Goal: Transaction & Acquisition: Download file/media

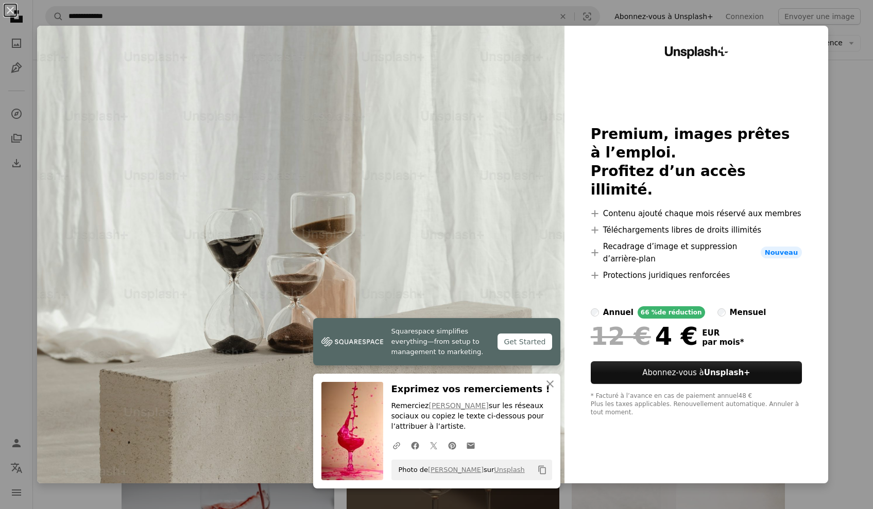
scroll to position [4867, 0]
click at [548, 383] on icon "An X shape" at bounding box center [550, 384] width 12 height 12
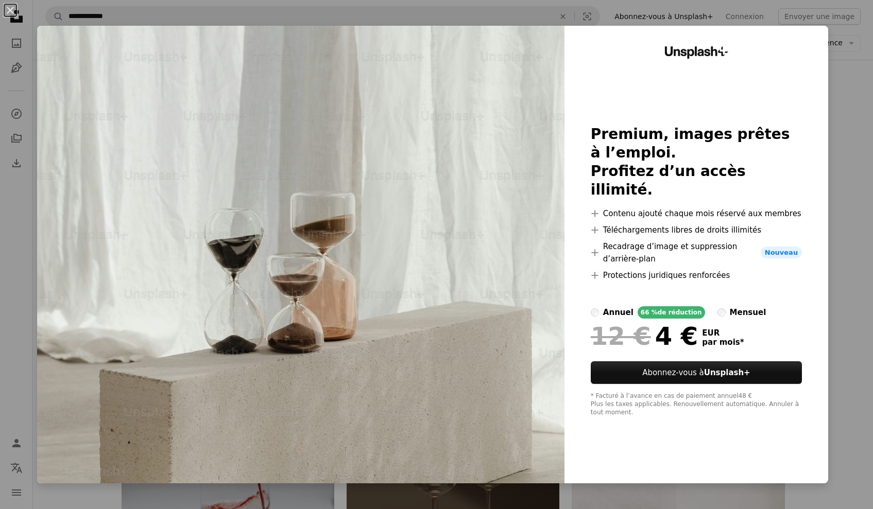
click at [838, 135] on div "An X shape Unsplash+ Premium, images prêtes à l’emploi. Profitez d’un accès ill…" at bounding box center [436, 254] width 873 height 509
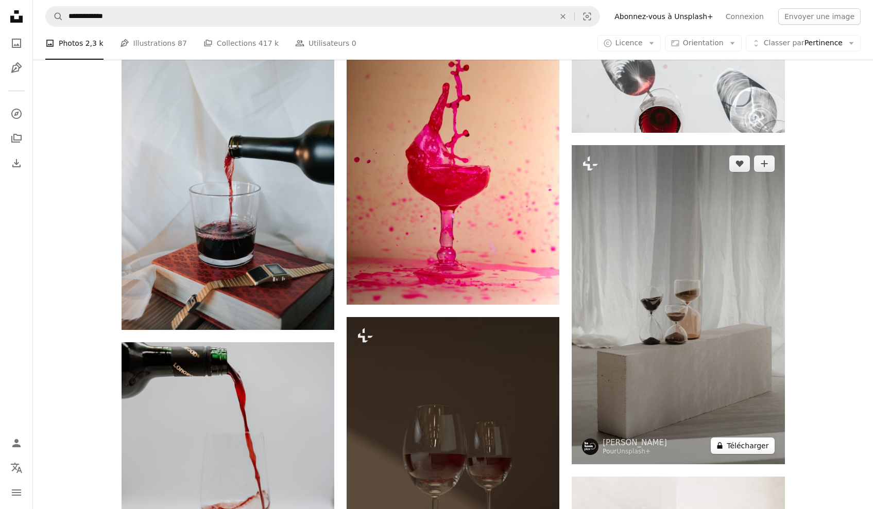
click at [734, 446] on button "A lock Télécharger" at bounding box center [742, 446] width 63 height 16
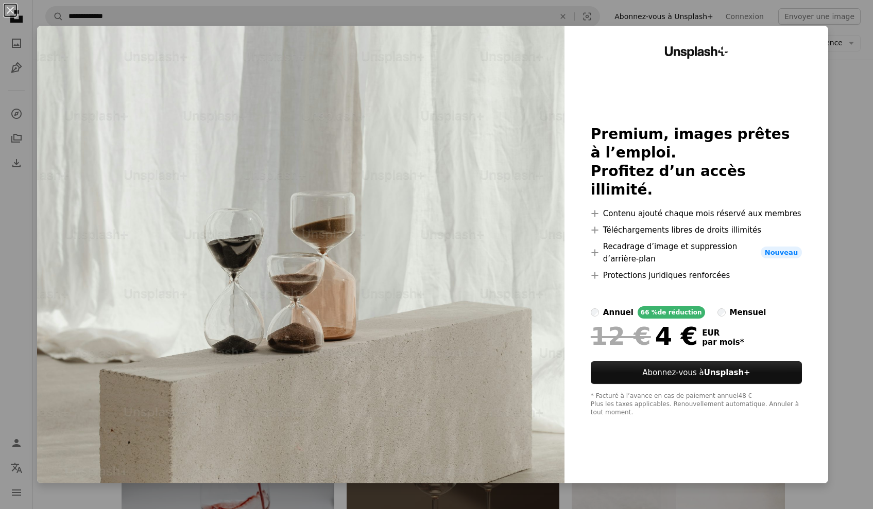
click at [841, 87] on div "An X shape Unsplash+ Premium, images prêtes à l’emploi. Profitez d’un accès ill…" at bounding box center [436, 254] width 873 height 509
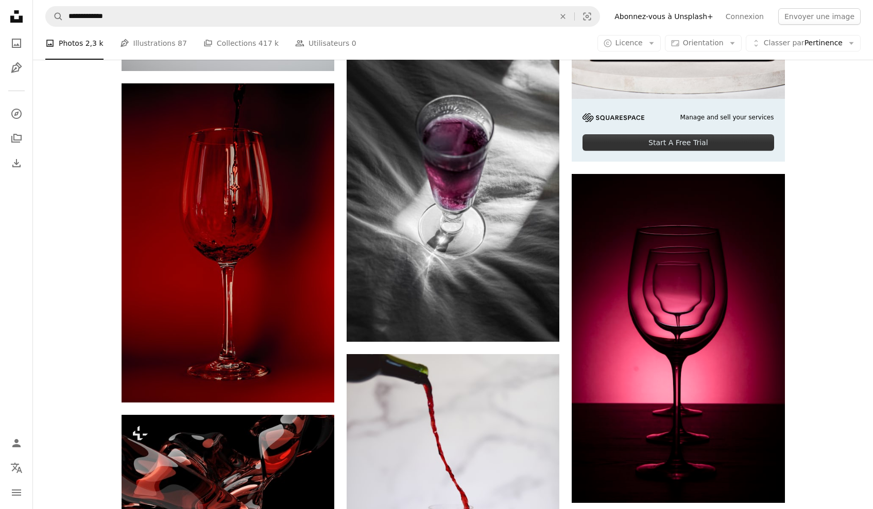
scroll to position [5527, 0]
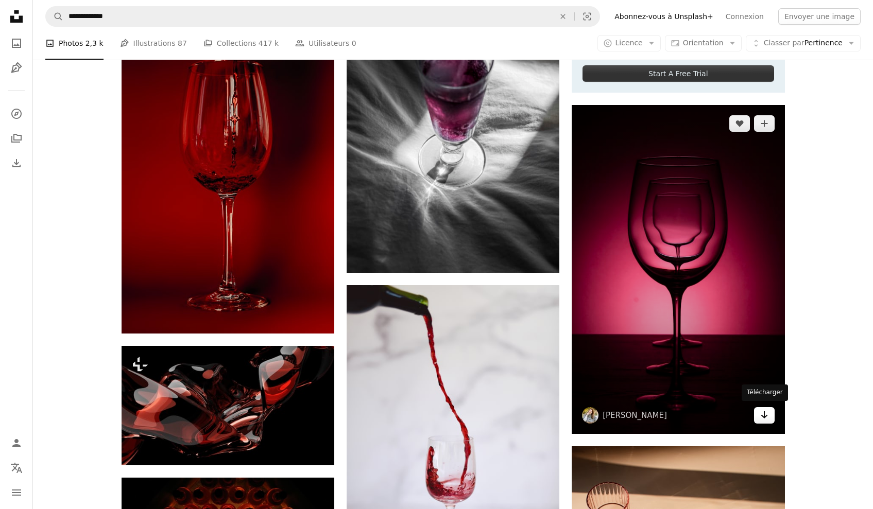
click at [759, 414] on link "Arrow pointing down" at bounding box center [764, 415] width 21 height 16
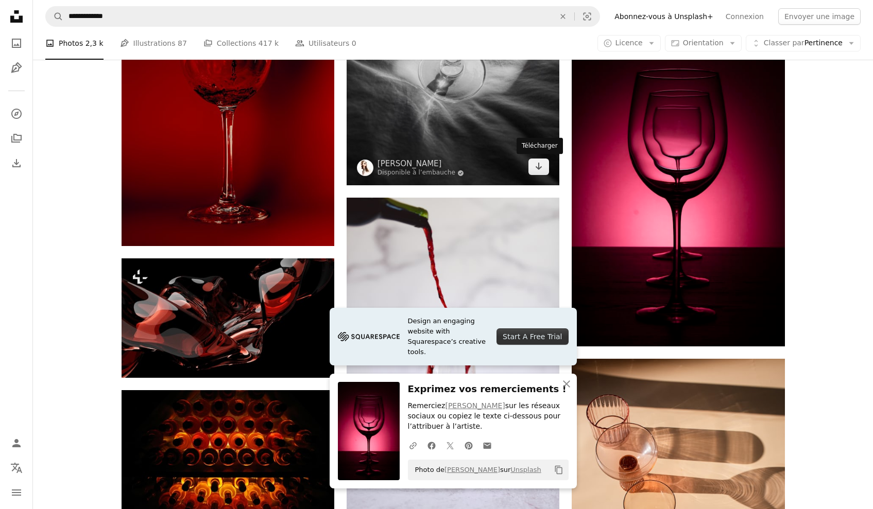
scroll to position [5692, 0]
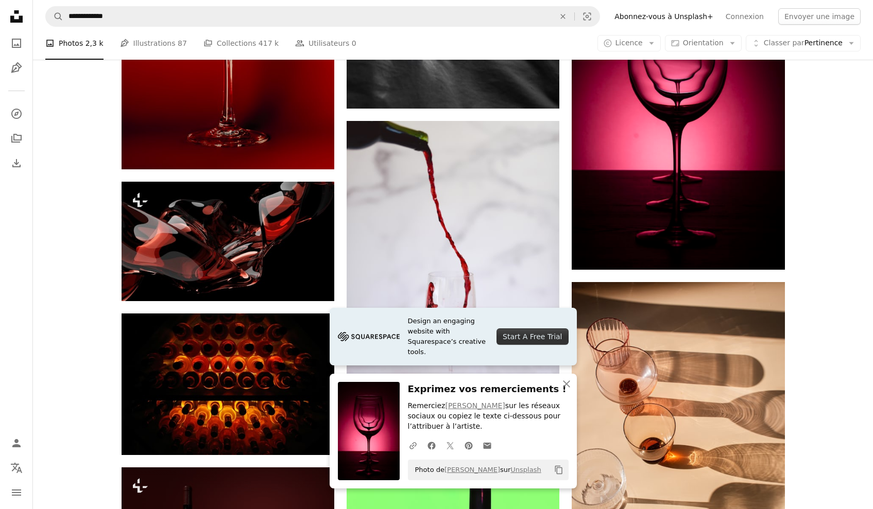
click at [564, 384] on icon "An X shape" at bounding box center [566, 384] width 12 height 12
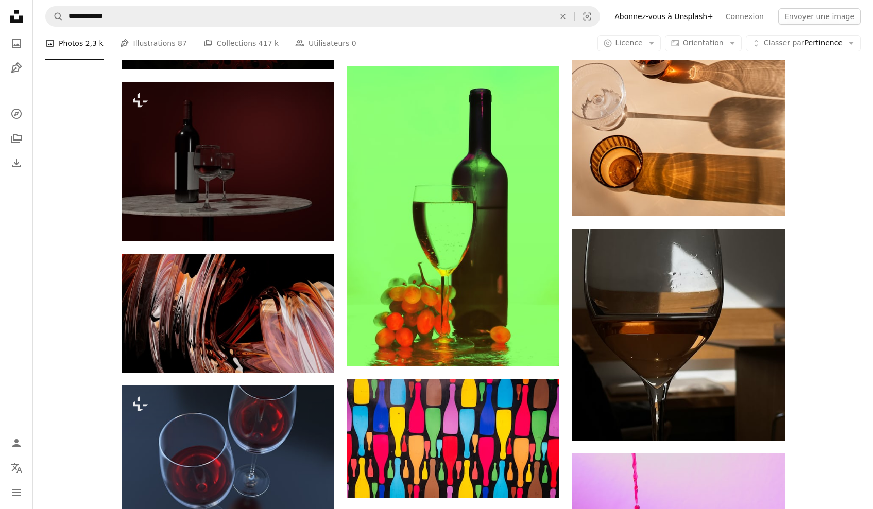
scroll to position [6158, 0]
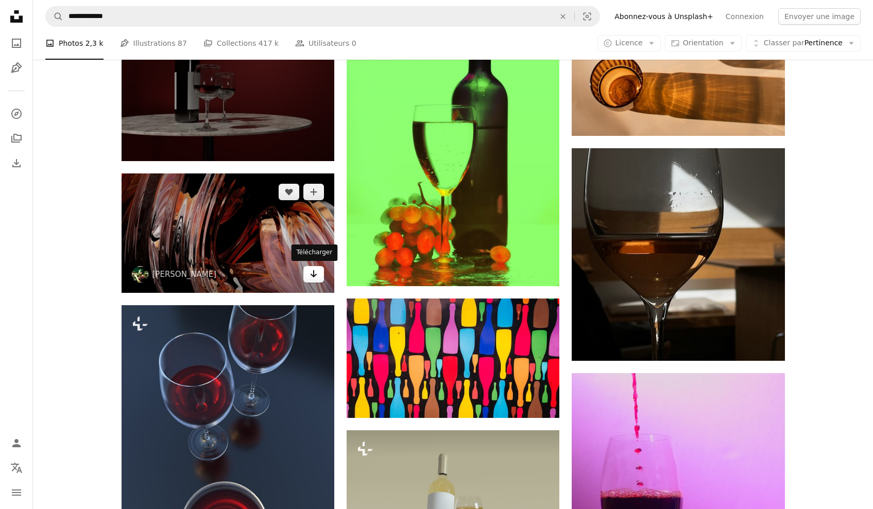
click at [316, 269] on icon "Arrow pointing down" at bounding box center [314, 274] width 8 height 12
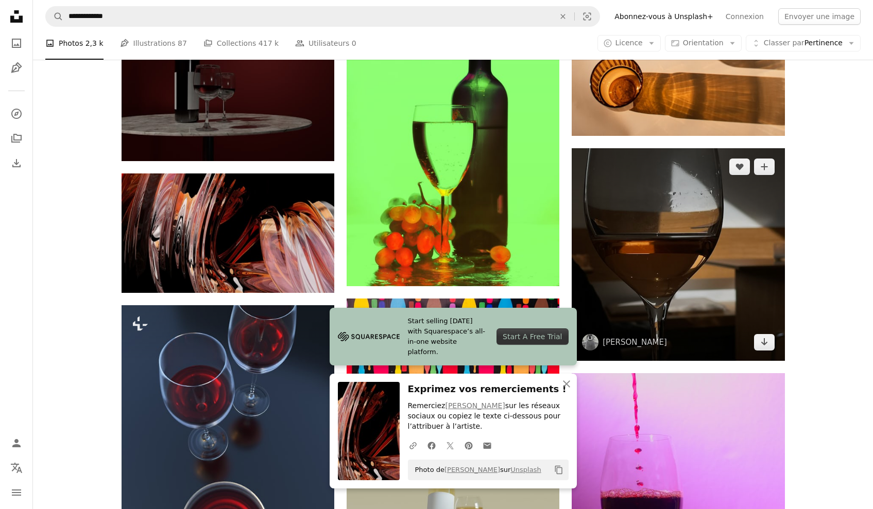
scroll to position [6372, 0]
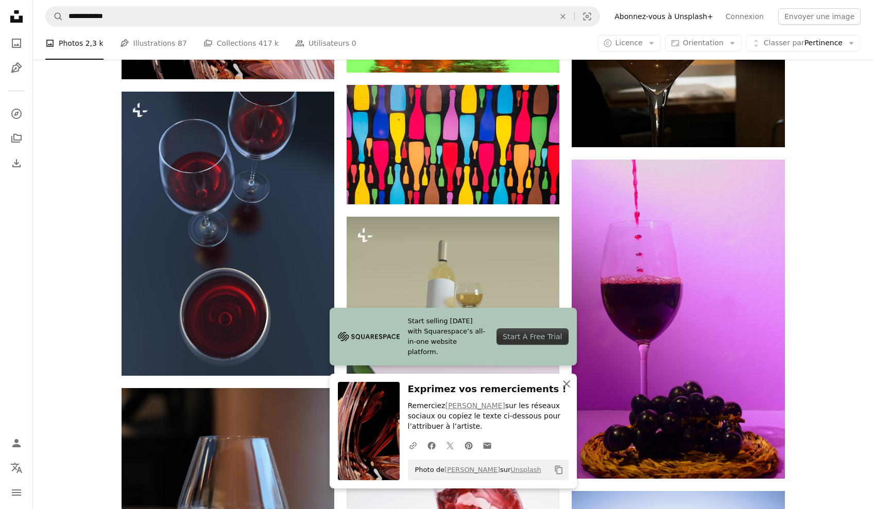
click at [565, 384] on icon "button" at bounding box center [566, 384] width 7 height 7
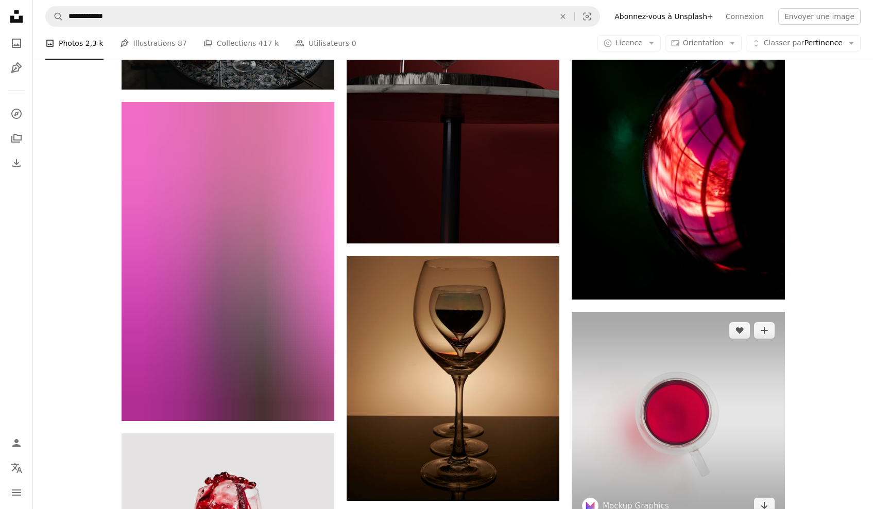
scroll to position [10352, 0]
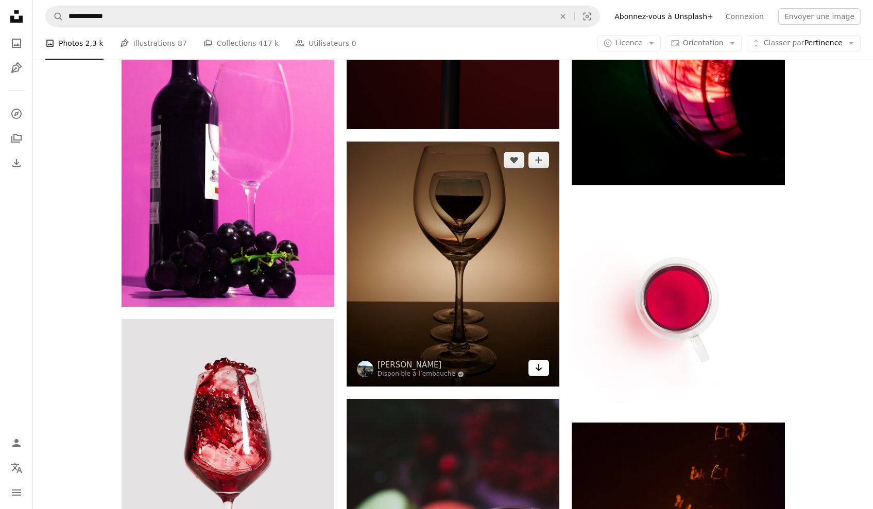
click at [538, 371] on icon "Arrow pointing down" at bounding box center [539, 368] width 8 height 12
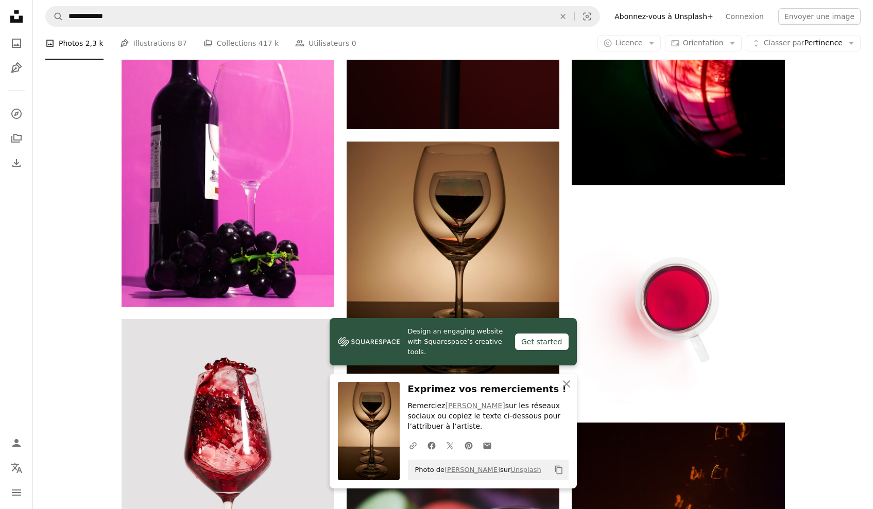
click at [571, 387] on icon "An X shape" at bounding box center [566, 384] width 12 height 12
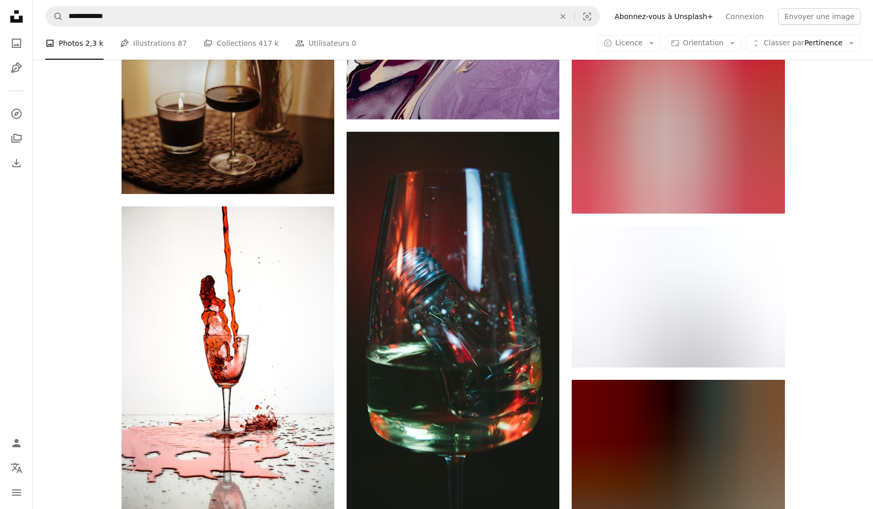
scroll to position [11595, 0]
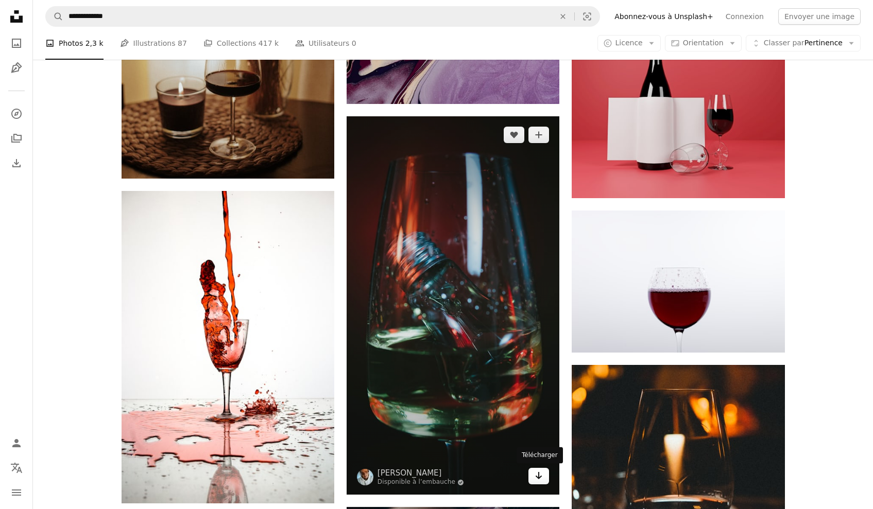
click at [535, 473] on icon "Arrow pointing down" at bounding box center [539, 476] width 8 height 12
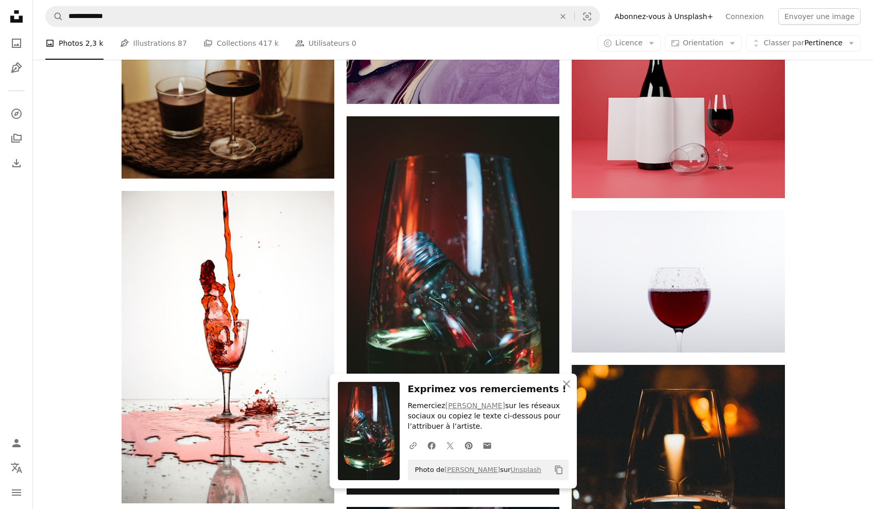
click at [561, 388] on icon "An X shape" at bounding box center [566, 384] width 12 height 12
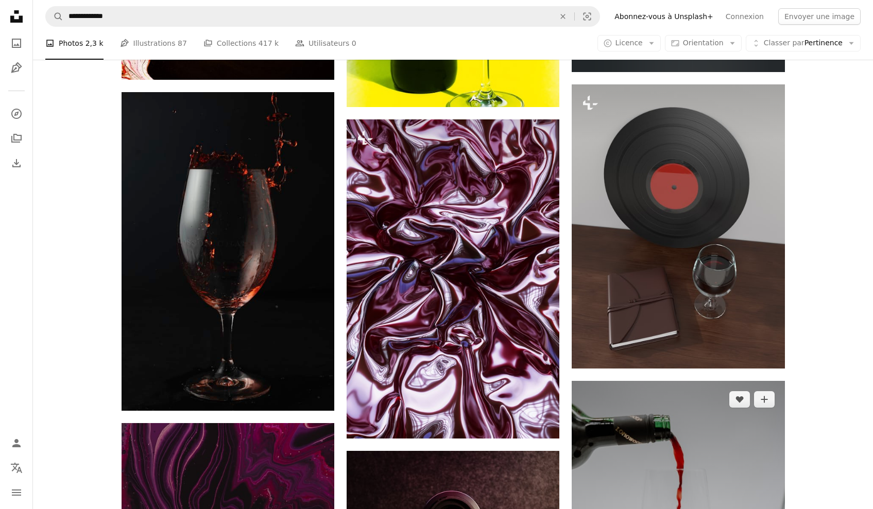
scroll to position [12980, 0]
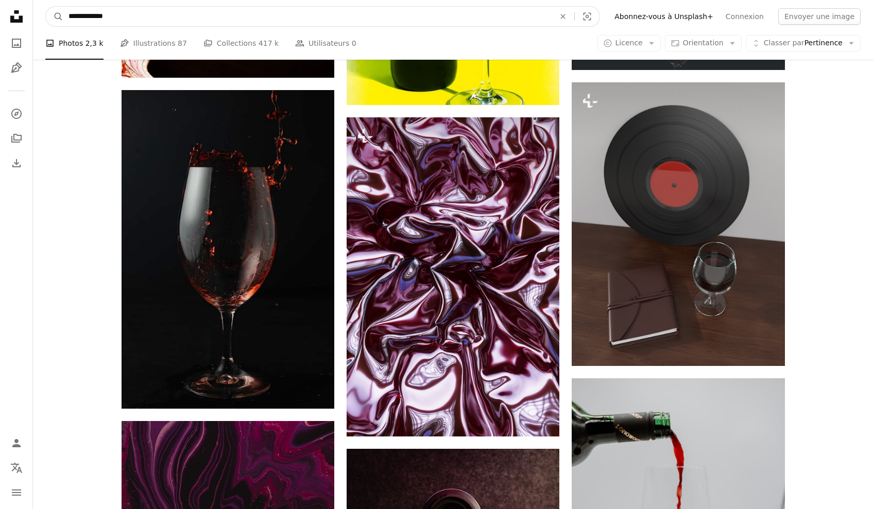
click at [121, 18] on input "**********" at bounding box center [307, 17] width 488 height 20
type input "**********"
click at [55, 16] on button "A magnifying glass" at bounding box center [55, 17] width 18 height 20
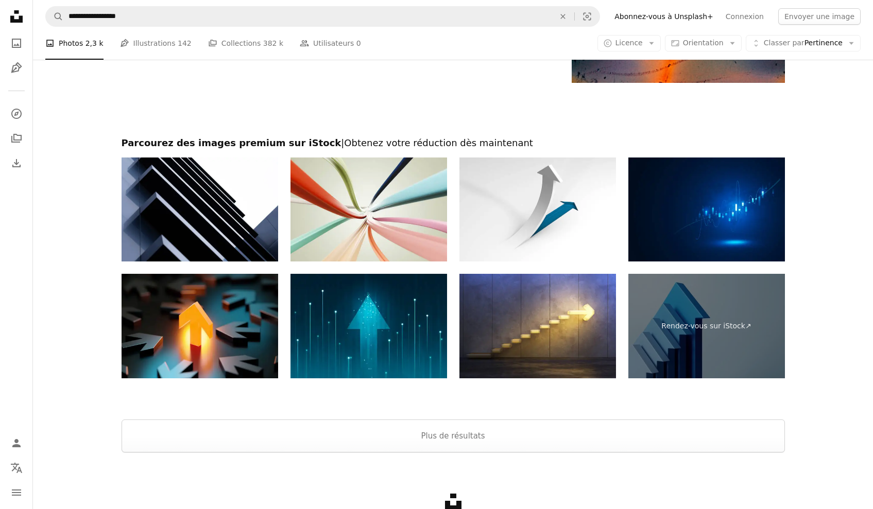
scroll to position [2560, 0]
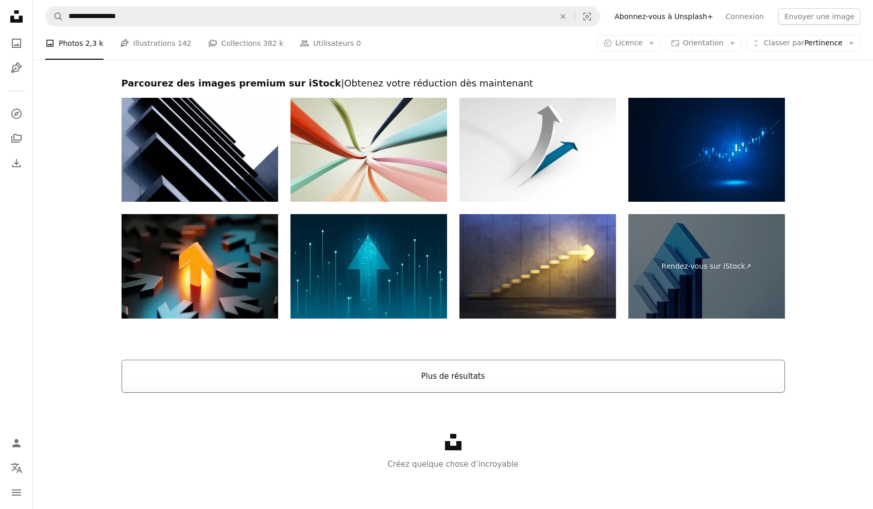
click at [465, 377] on button "Plus de résultats" at bounding box center [453, 376] width 663 height 33
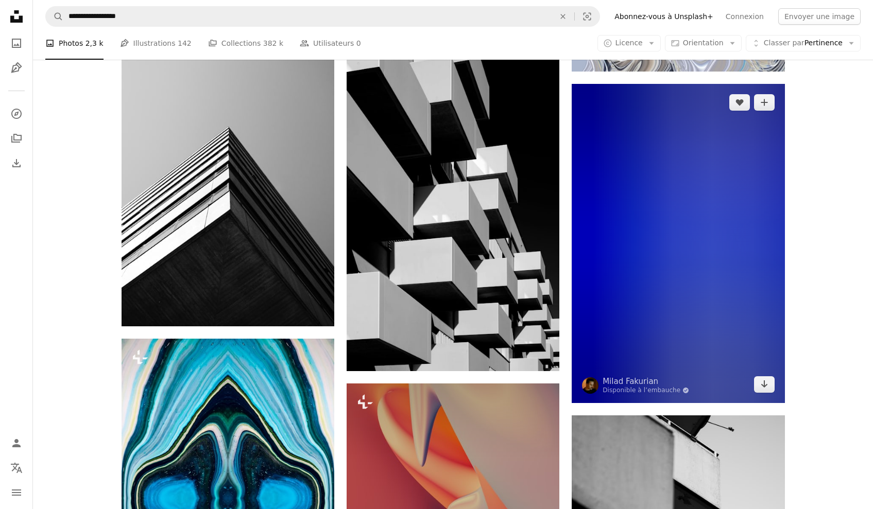
scroll to position [5056, 0]
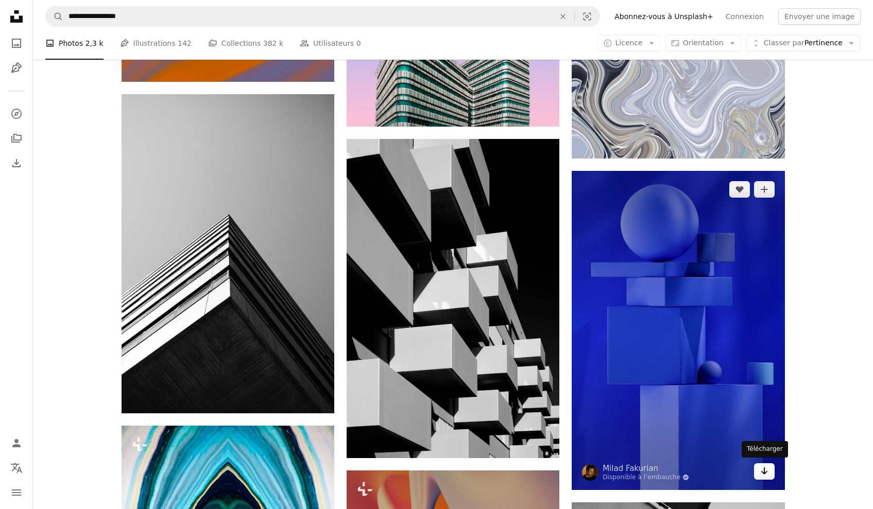
click at [760, 470] on icon "Arrow pointing down" at bounding box center [764, 471] width 8 height 12
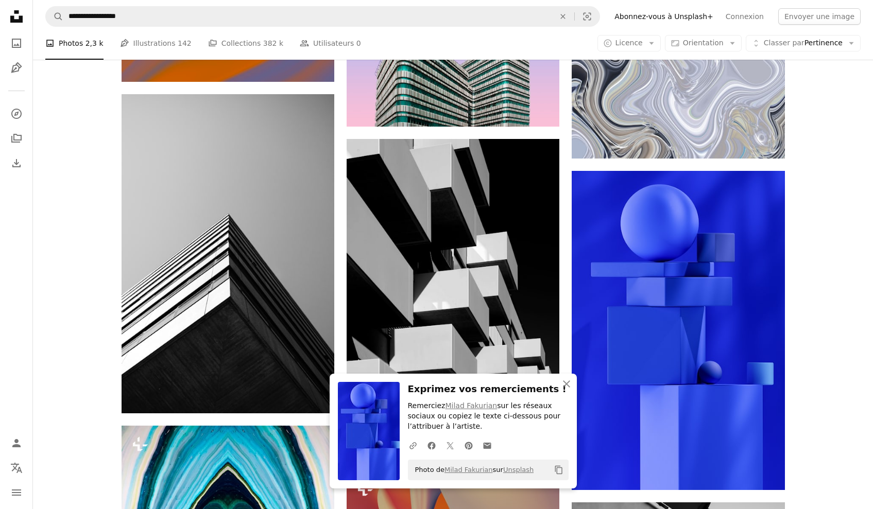
click at [567, 387] on icon "button" at bounding box center [566, 384] width 7 height 7
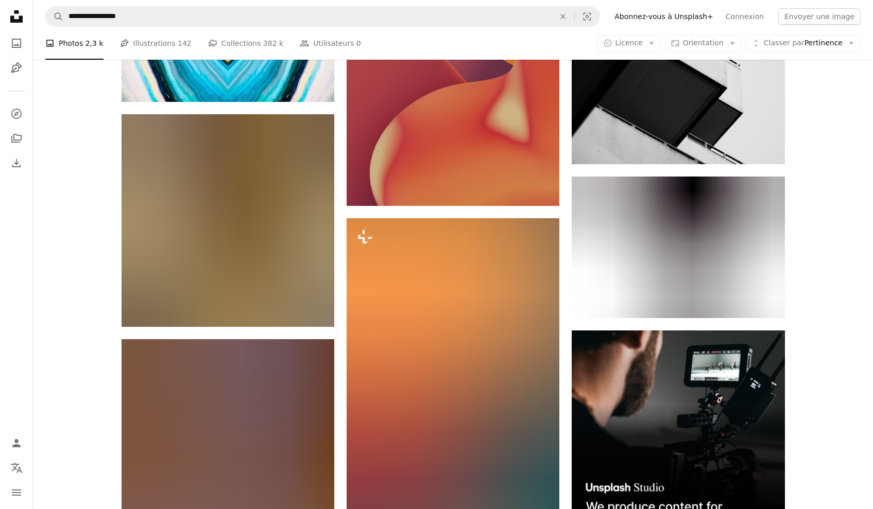
scroll to position [5868, 0]
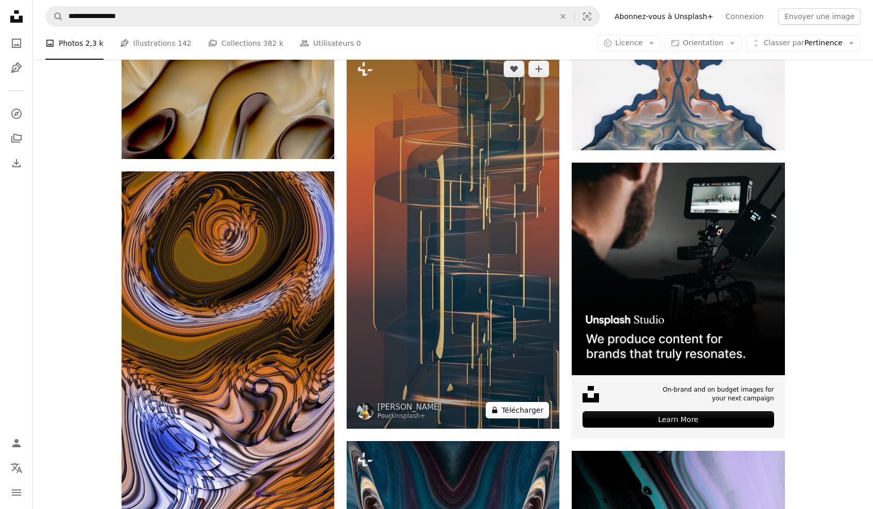
click at [500, 407] on button "A lock Télécharger" at bounding box center [517, 410] width 63 height 16
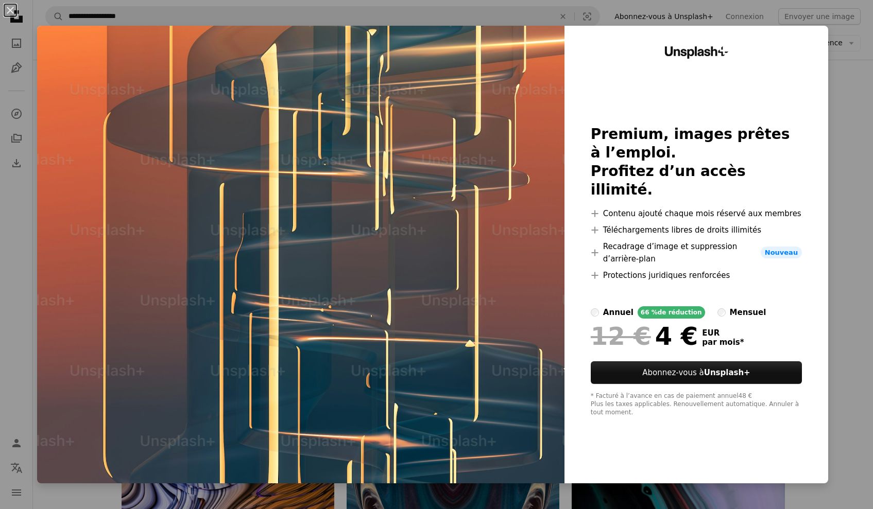
click at [854, 65] on div "An X shape Unsplash+ Premium, images prêtes à l’emploi. Profitez d’un accès ill…" at bounding box center [436, 254] width 873 height 509
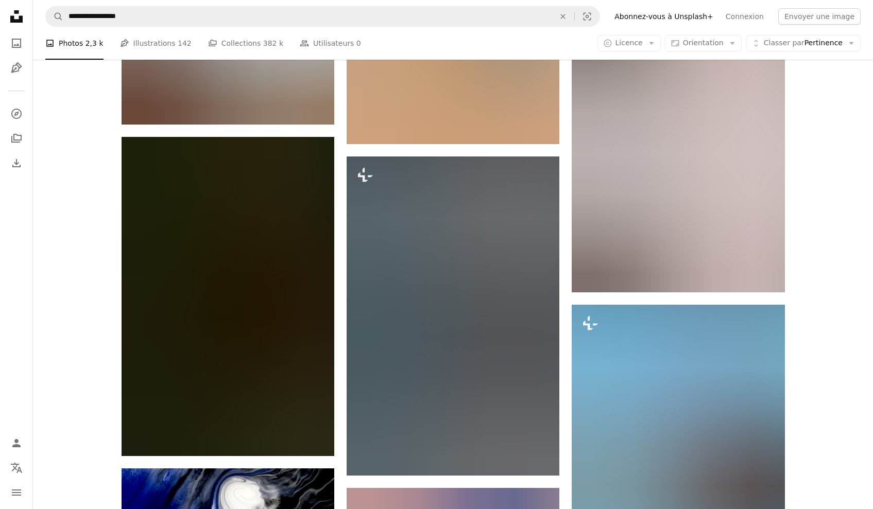
scroll to position [19464, 0]
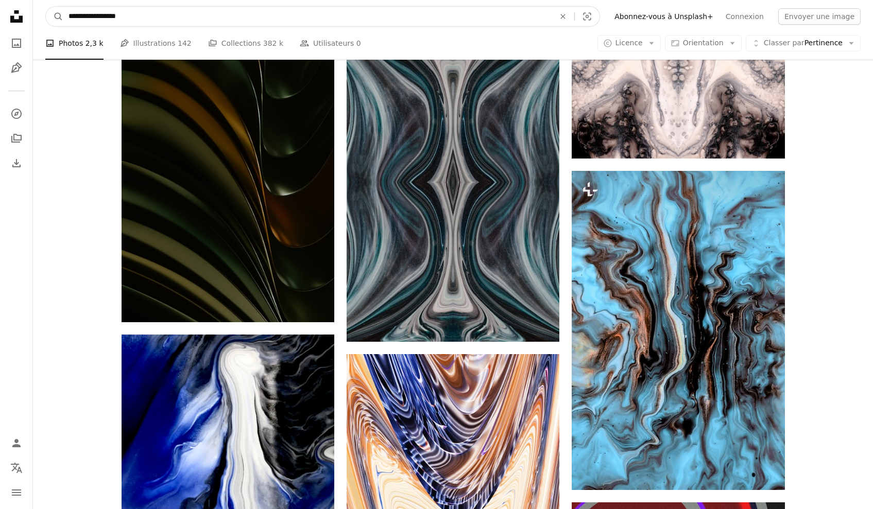
click at [97, 20] on input "**********" at bounding box center [307, 17] width 488 height 20
click at [98, 18] on input "**********" at bounding box center [307, 17] width 488 height 20
drag, startPoint x: 78, startPoint y: 15, endPoint x: 65, endPoint y: 14, distance: 12.5
click at [65, 14] on input "**********" at bounding box center [307, 17] width 488 height 20
type input "*********"
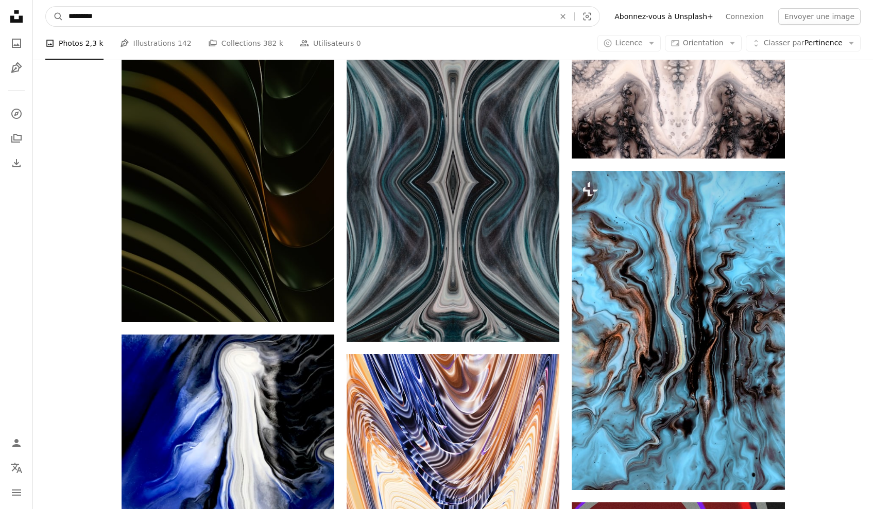
click at [55, 16] on button "A magnifying glass" at bounding box center [55, 17] width 18 height 20
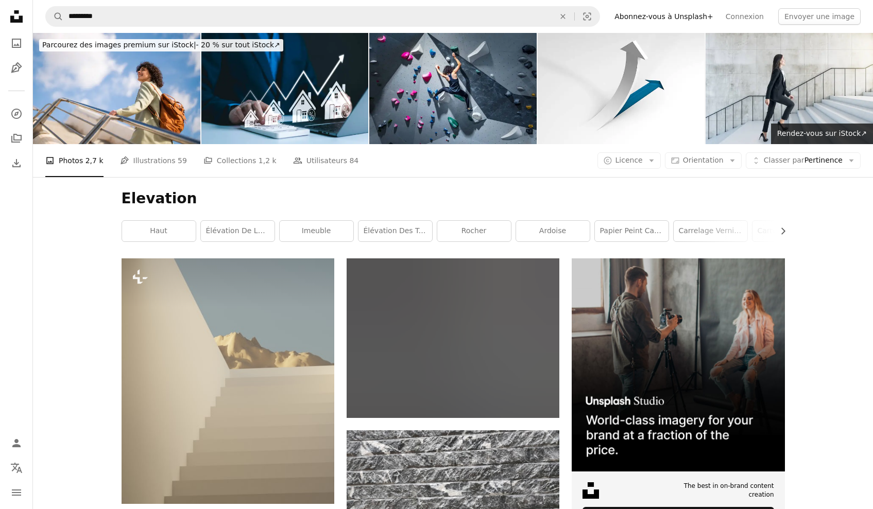
scroll to position [74, 0]
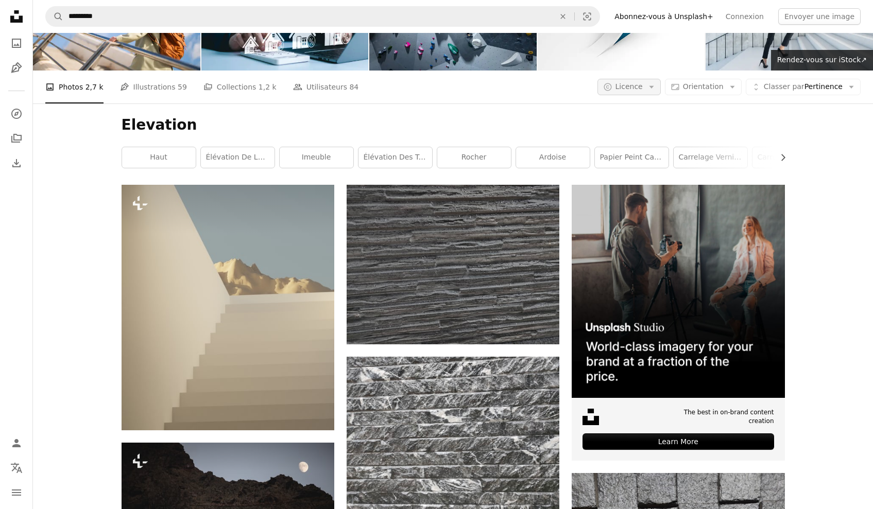
click at [641, 86] on span "Licence" at bounding box center [629, 86] width 27 height 8
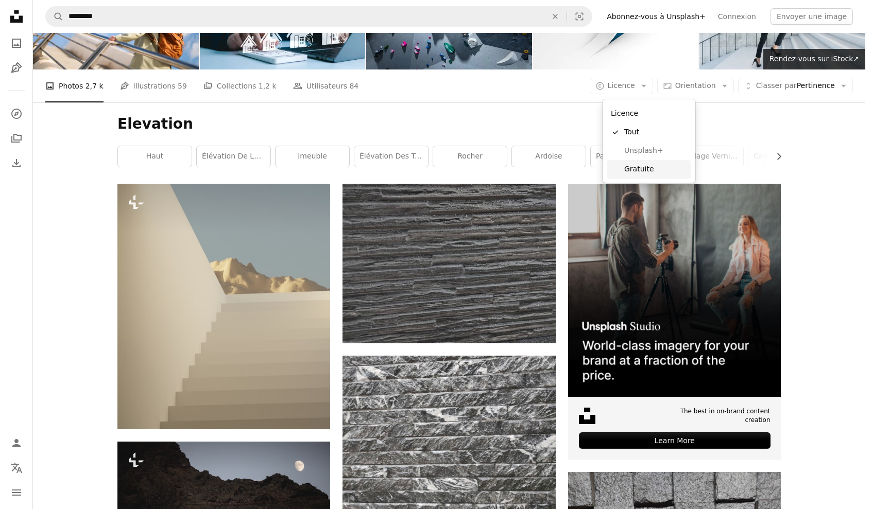
click at [635, 163] on link "Gratuite" at bounding box center [649, 169] width 84 height 19
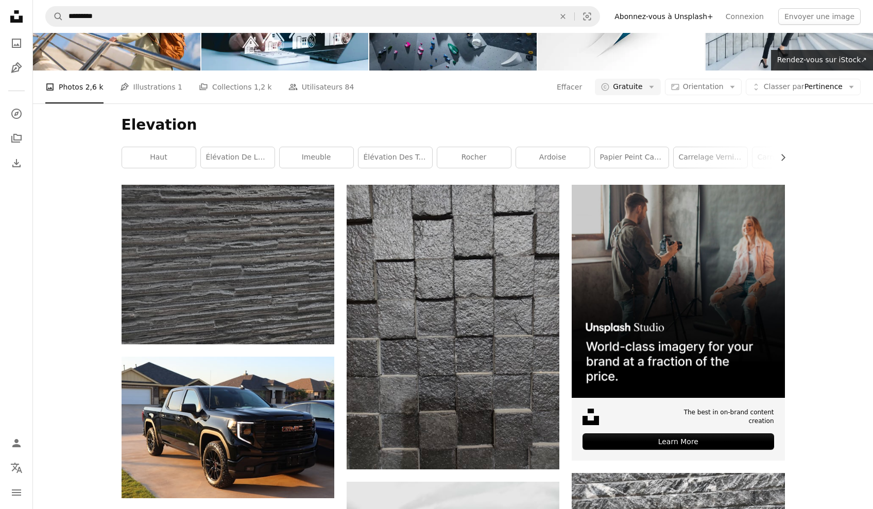
scroll to position [555, 0]
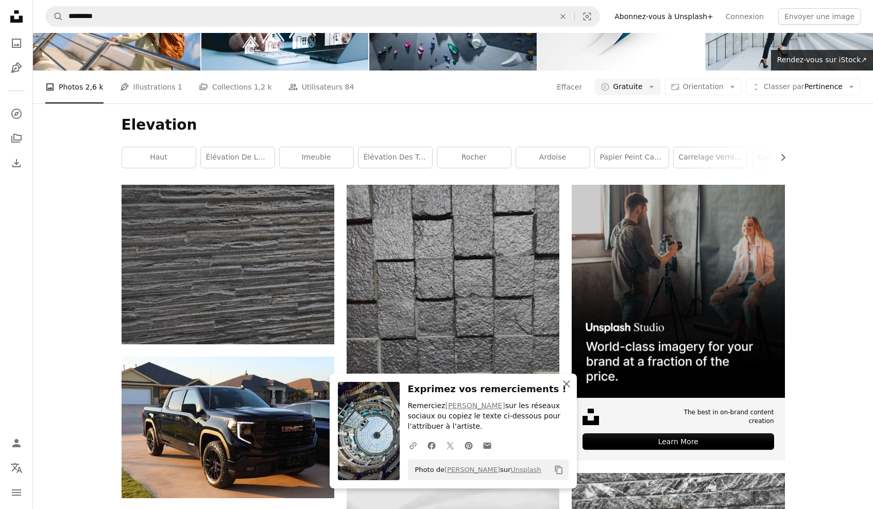
click at [566, 389] on icon "An X shape" at bounding box center [566, 384] width 12 height 12
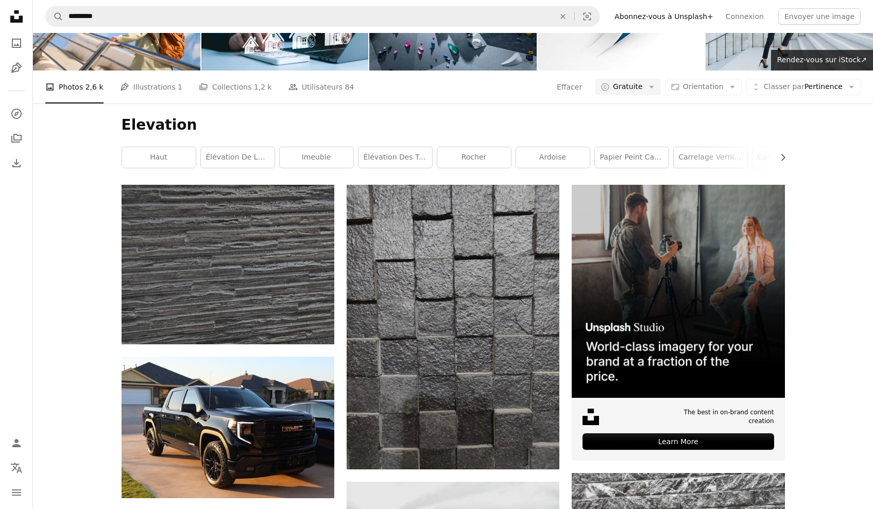
scroll to position [1105, 0]
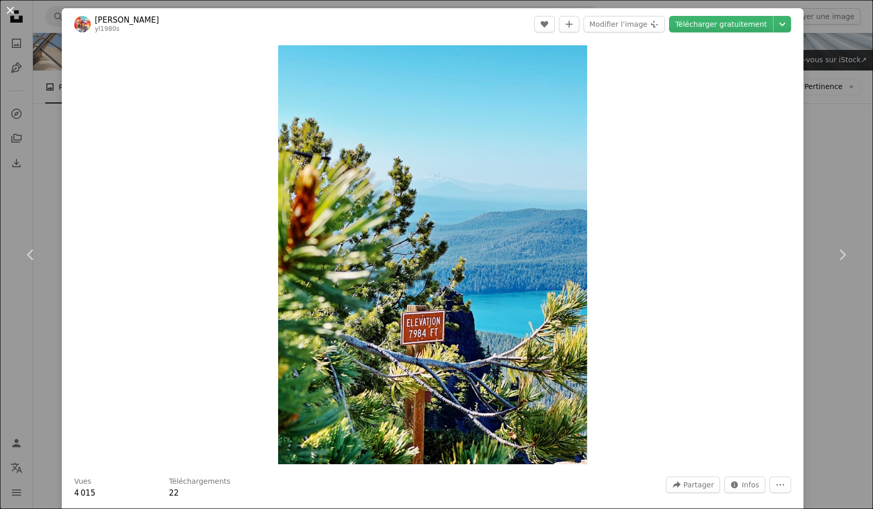
click at [16, 11] on button "An X shape" at bounding box center [10, 10] width 12 height 12
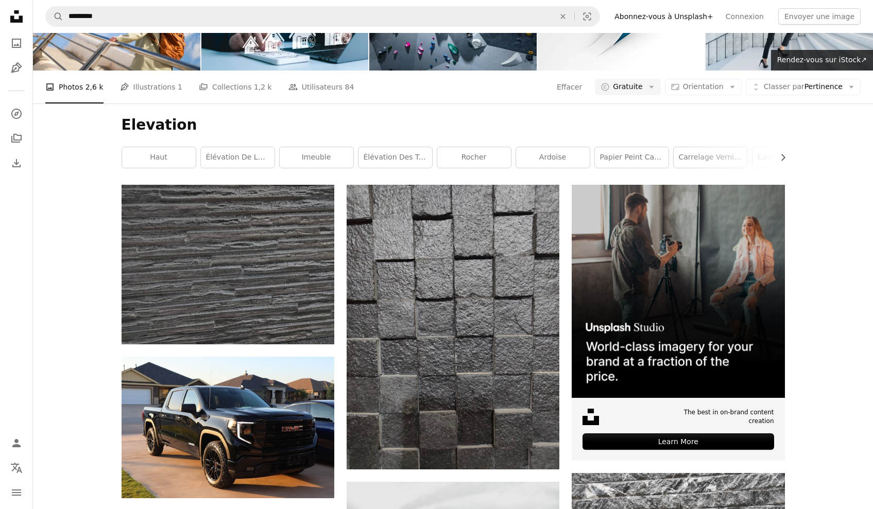
scroll to position [3191, 0]
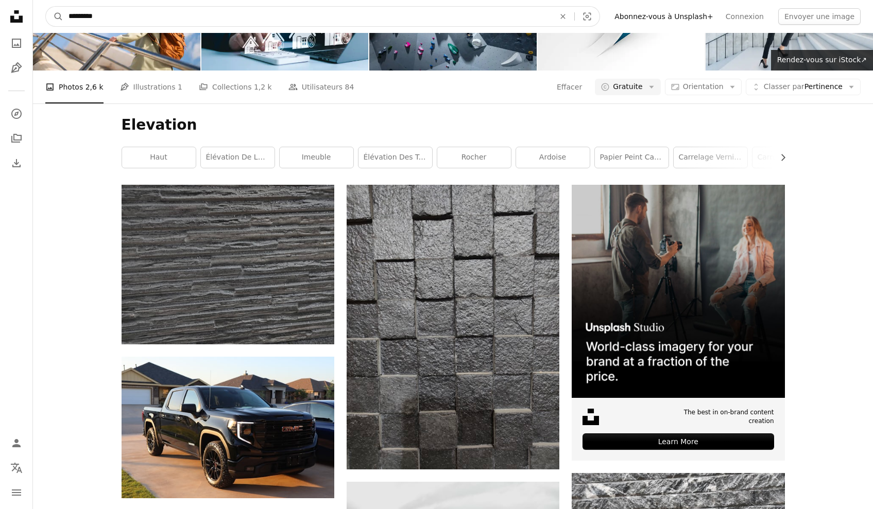
drag, startPoint x: 114, startPoint y: 18, endPoint x: 0, endPoint y: 14, distance: 114.4
type input "**********"
click at [55, 16] on button "A magnifying glass" at bounding box center [55, 17] width 18 height 20
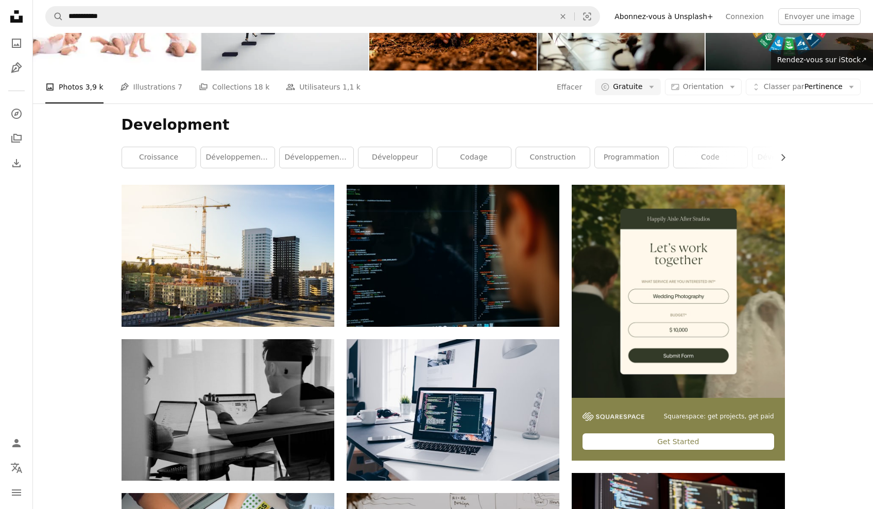
scroll to position [1257, 0]
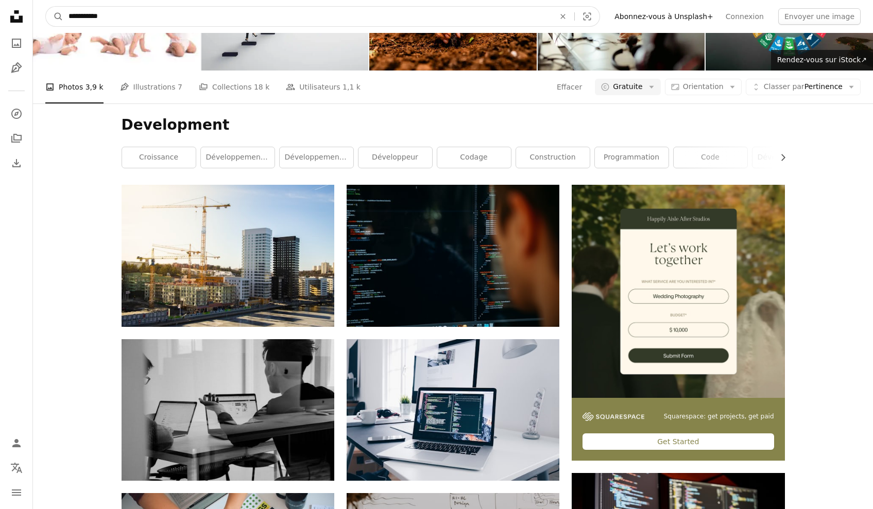
click at [67, 15] on input "**********" at bounding box center [307, 17] width 488 height 20
type input "**********"
click at [55, 16] on button "A magnifying glass" at bounding box center [55, 17] width 18 height 20
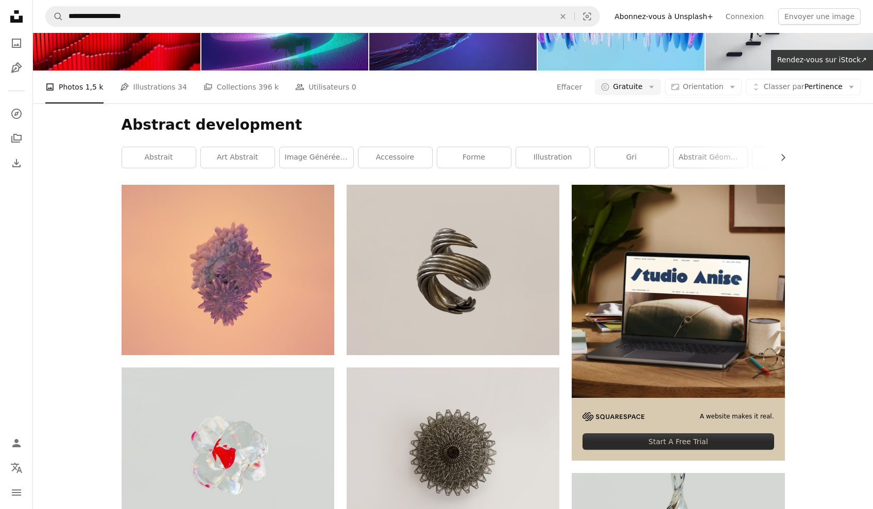
scroll to position [105, 0]
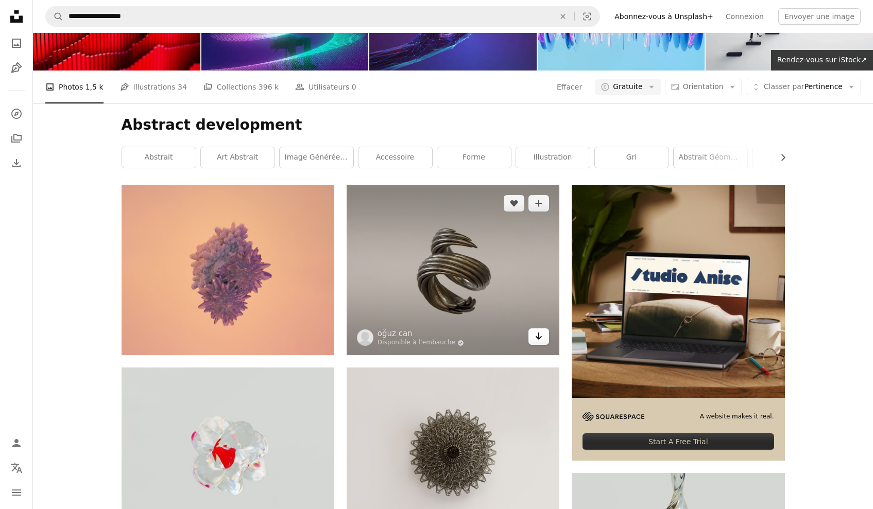
click at [541, 330] on icon "Arrow pointing down" at bounding box center [539, 336] width 8 height 12
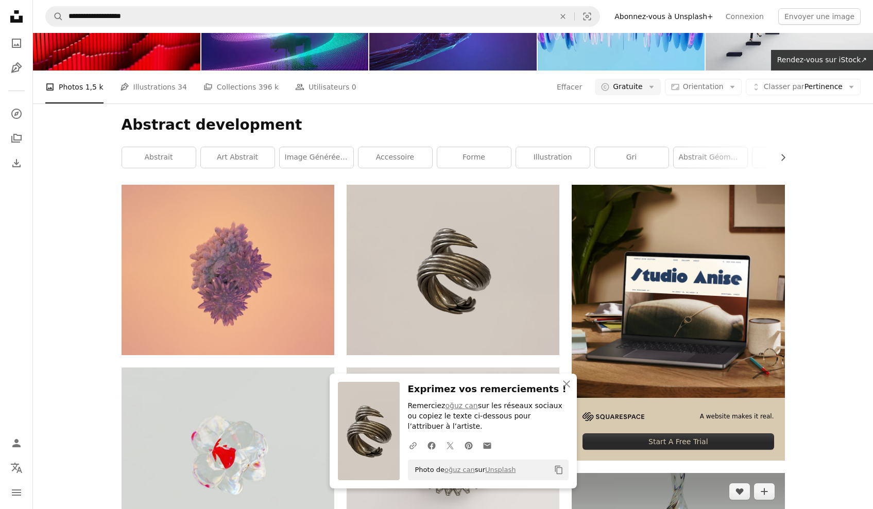
scroll to position [261, 0]
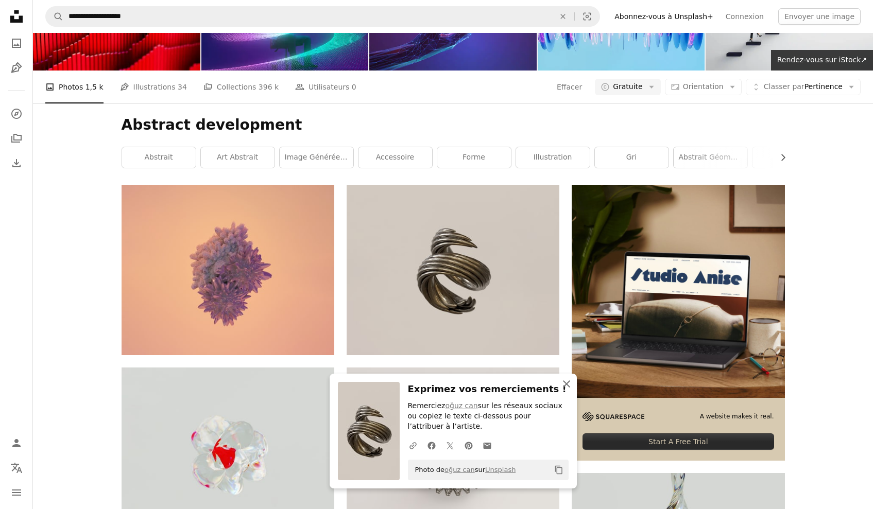
click at [566, 387] on icon "An X shape" at bounding box center [566, 384] width 12 height 12
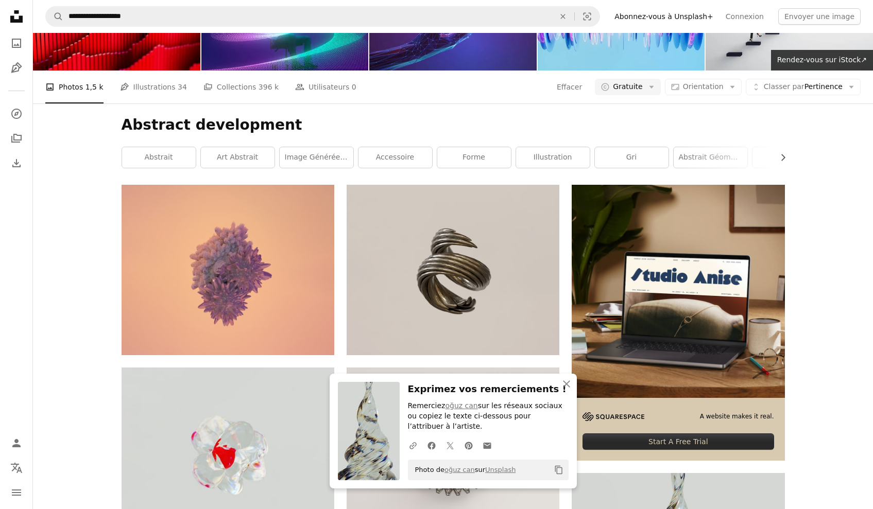
scroll to position [591, 0]
click at [568, 384] on icon "An X shape" at bounding box center [566, 384] width 12 height 12
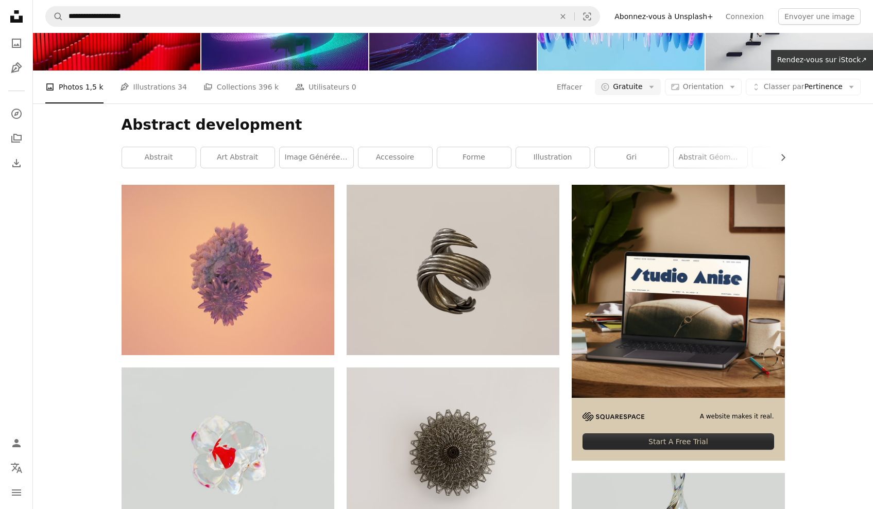
scroll to position [1812, 0]
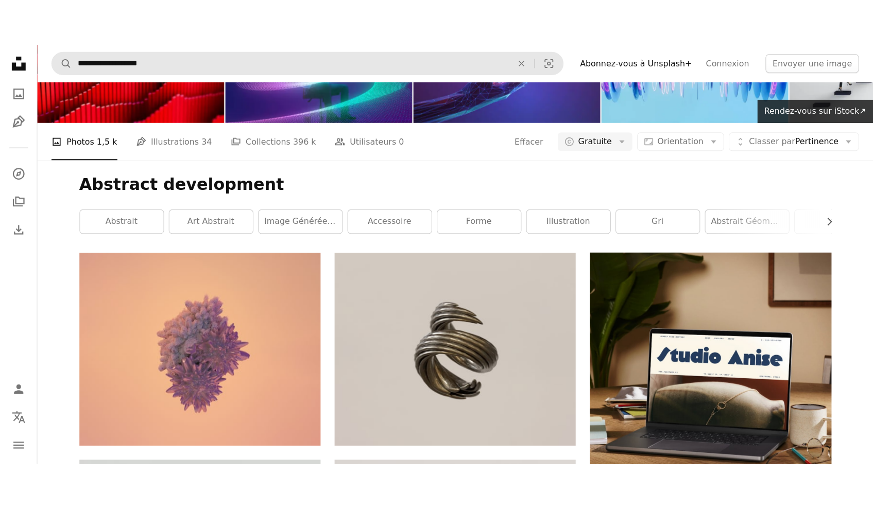
scroll to position [5778, 0]
